Goal: Navigation & Orientation: Find specific page/section

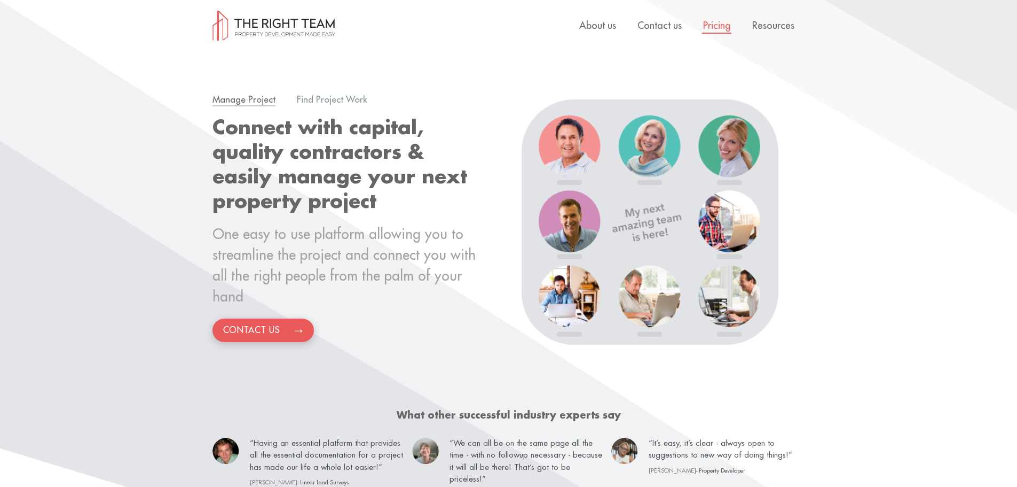
click at [731, 27] on link "Pricing" at bounding box center [717, 26] width 28 height 10
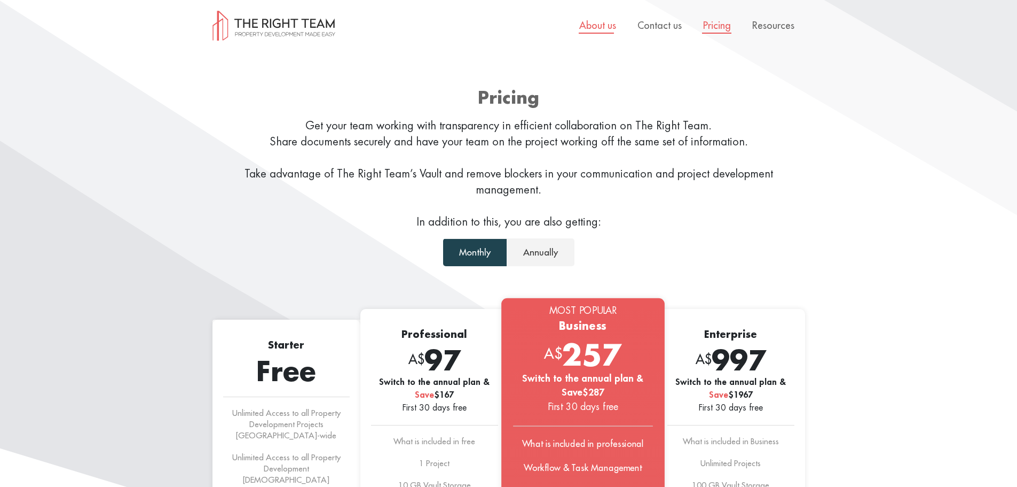
click at [602, 25] on link "About us" at bounding box center [598, 26] width 37 height 10
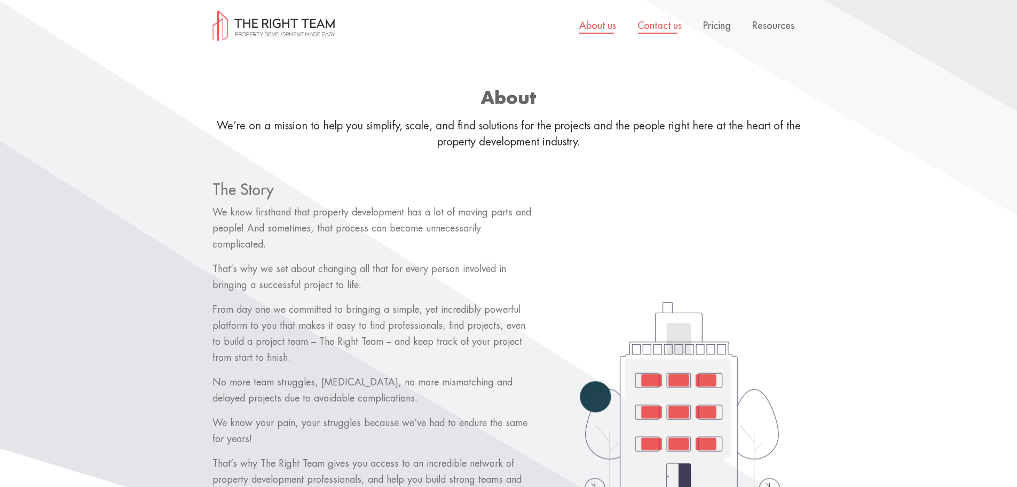
click at [664, 23] on link "Contact us" at bounding box center [660, 26] width 44 height 10
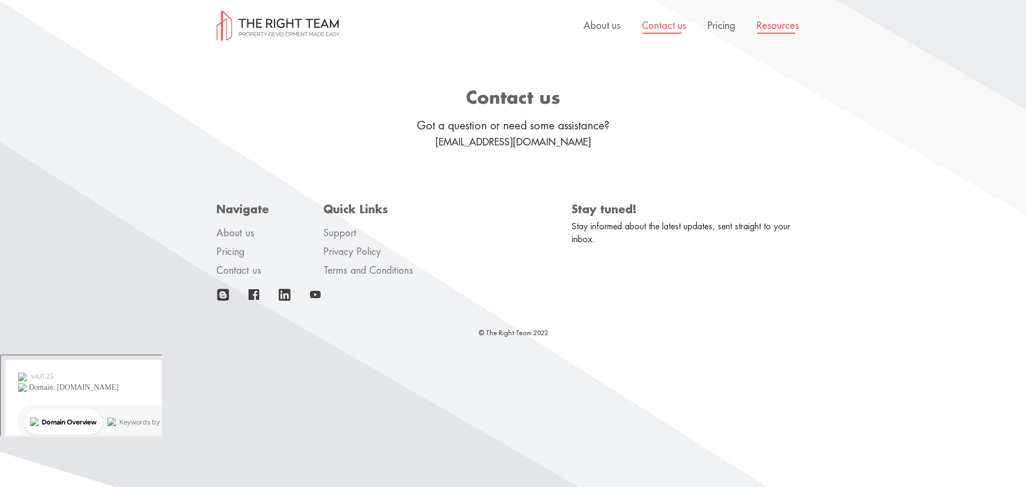
click at [778, 30] on link "Resources" at bounding box center [777, 26] width 42 height 10
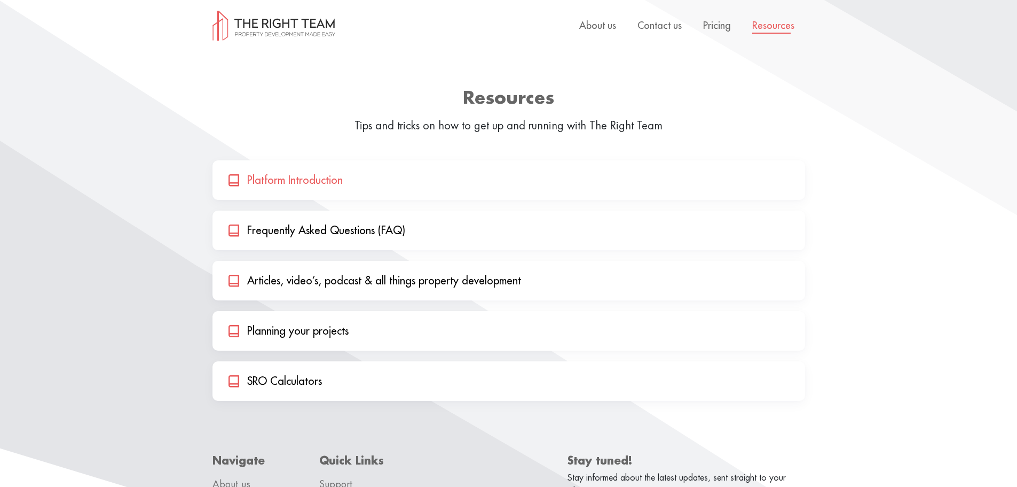
click at [350, 186] on link "Platform Introduction" at bounding box center [509, 180] width 593 height 40
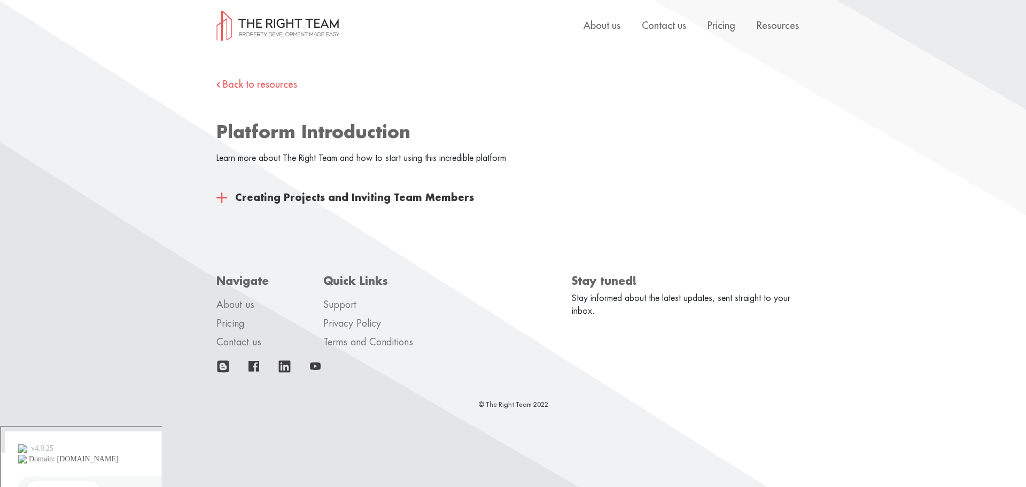
click at [222, 196] on div "Creating Projects and Inviting Team Members" at bounding box center [512, 200] width 593 height 19
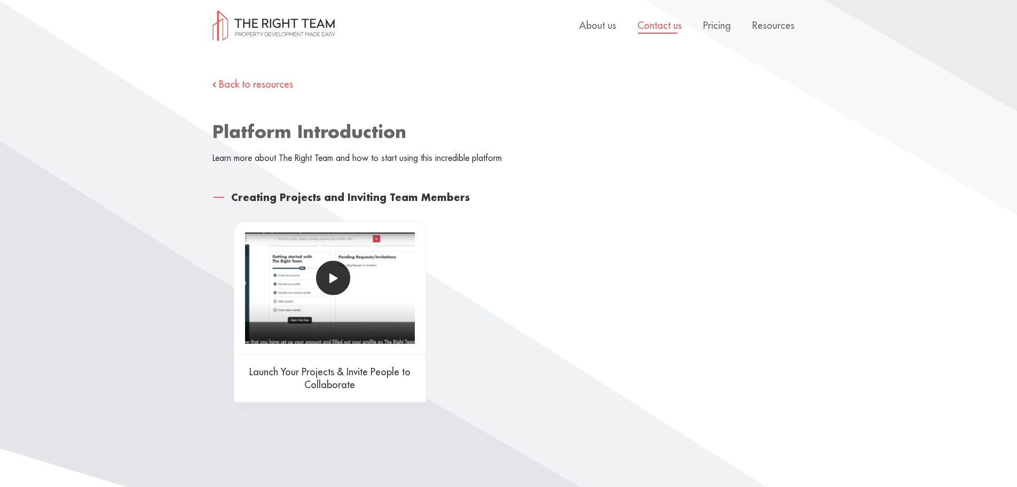
click at [675, 24] on link "Contact us" at bounding box center [660, 26] width 44 height 10
